Goal: Submit feedback/report problem: Submit feedback/report problem

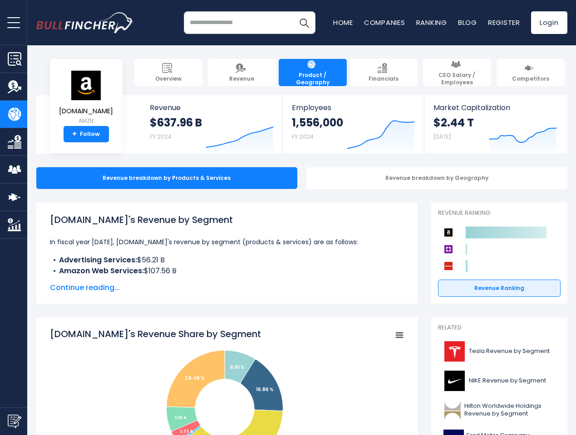
click at [14, 22] on span "open menu" at bounding box center [13, 22] width 13 height 1
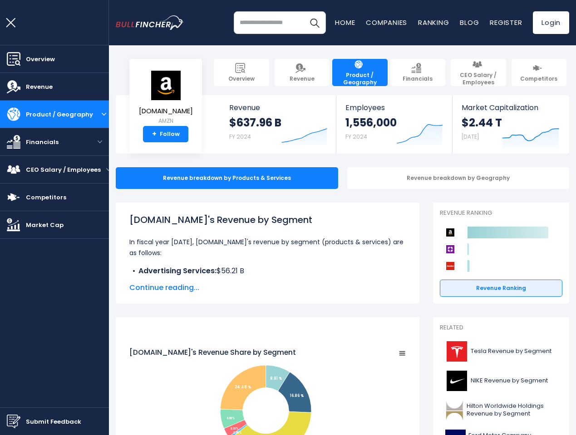
click at [14, 421] on img "Submit Feedback" at bounding box center [14, 422] width 14 height 14
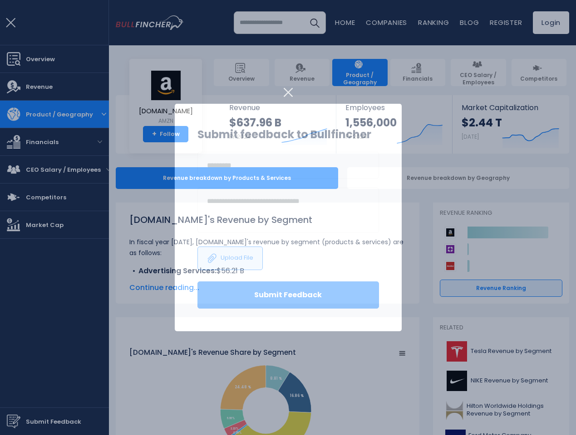
click at [233, 132] on h3 "Submit feedback to Bullfincher" at bounding box center [287, 135] width 181 height 16
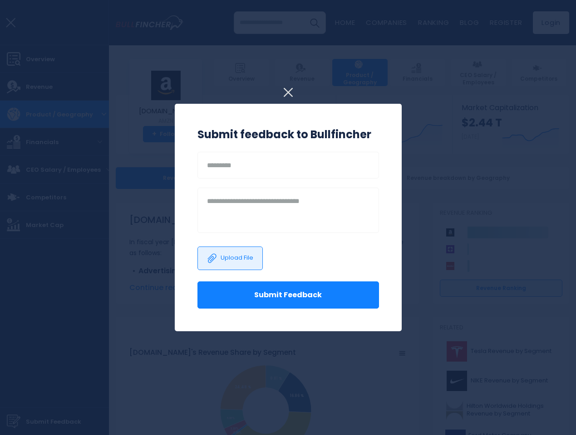
click at [374, 132] on h3 "Submit feedback to Bullfincher" at bounding box center [287, 135] width 181 height 16
click at [516, 132] on div at bounding box center [288, 217] width 576 height 435
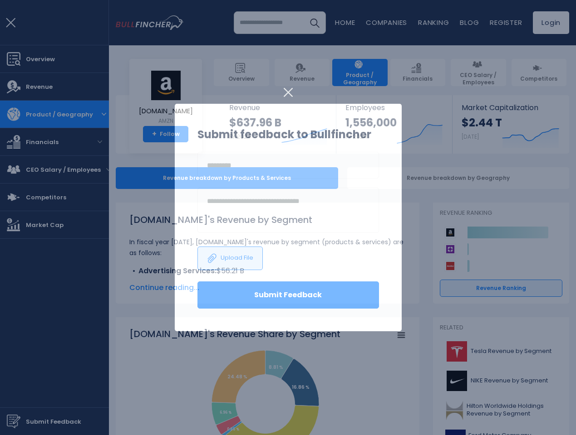
click at [430, 178] on div at bounding box center [288, 217] width 576 height 435
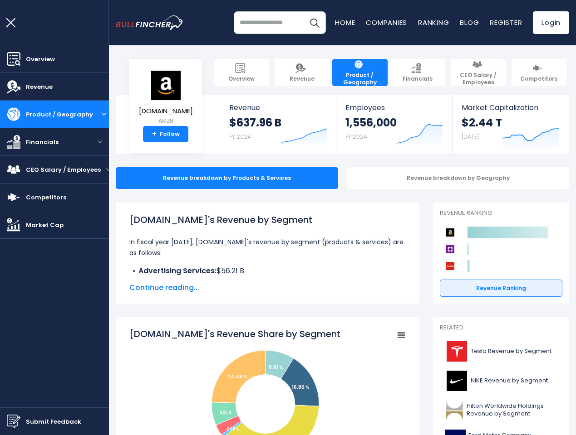
click at [220, 288] on span "Continue reading..." at bounding box center [267, 288] width 276 height 11
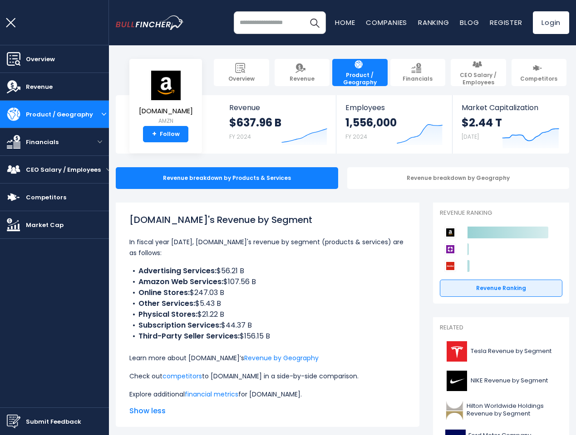
click at [392, 336] on li "Third-Party Seller Services: $156.15 B" at bounding box center [267, 336] width 276 height 11
click at [492, 249] on icon "Created with Highcharts 12.1.2" at bounding box center [501, 250] width 122 height 50
click at [522, 435] on html "Overview Revenue Product / Geography" at bounding box center [288, 217] width 576 height 435
